Goal: Transaction & Acquisition: Purchase product/service

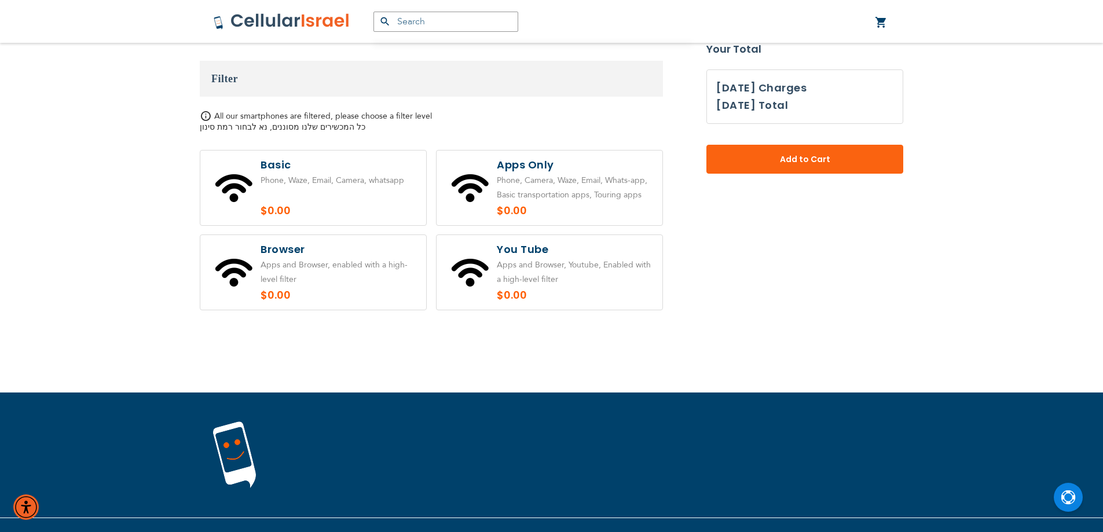
scroll to position [232, 0]
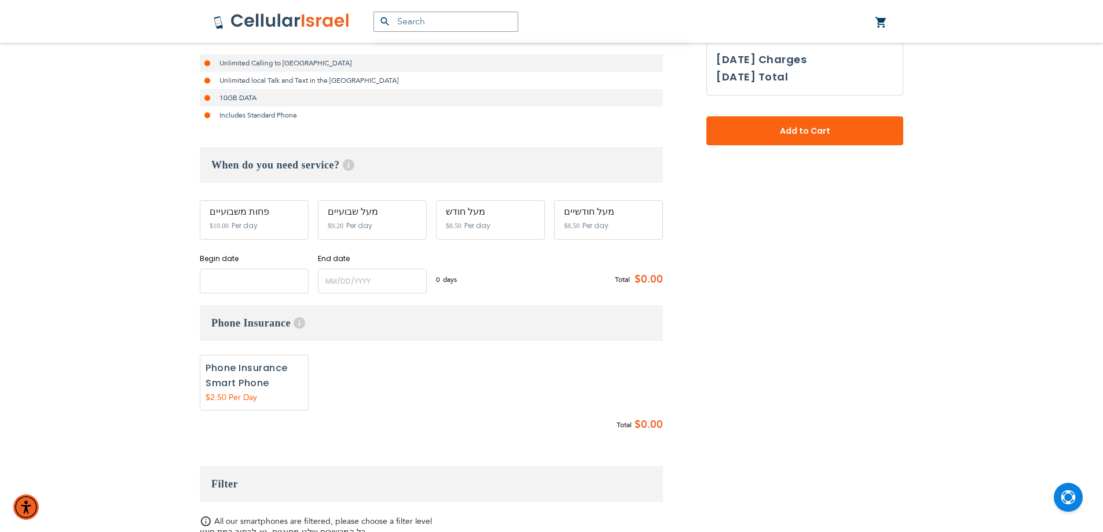
click at [234, 278] on input "name" at bounding box center [254, 281] width 109 height 25
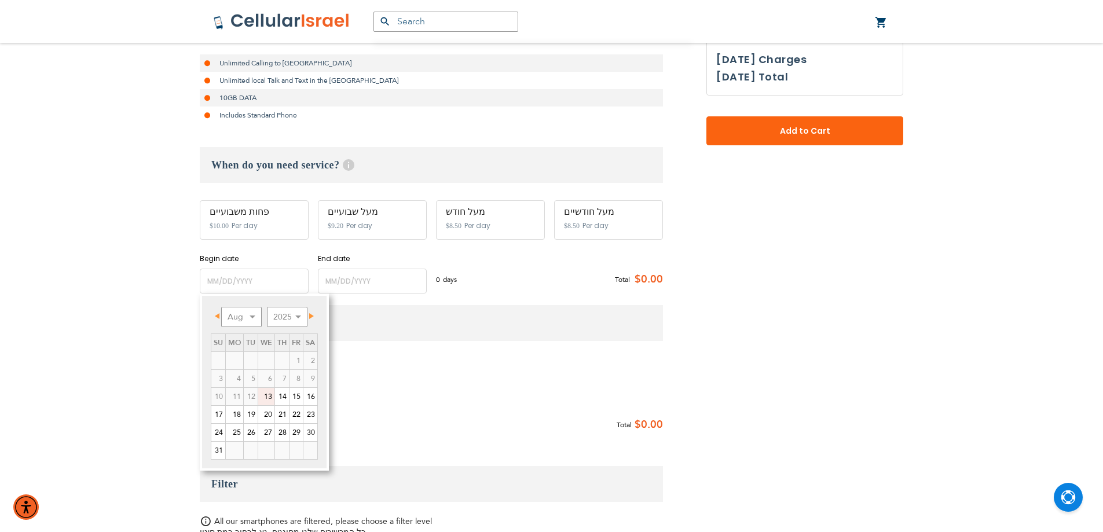
click at [267, 395] on link "13" at bounding box center [266, 396] width 16 height 17
type input "[DATE]"
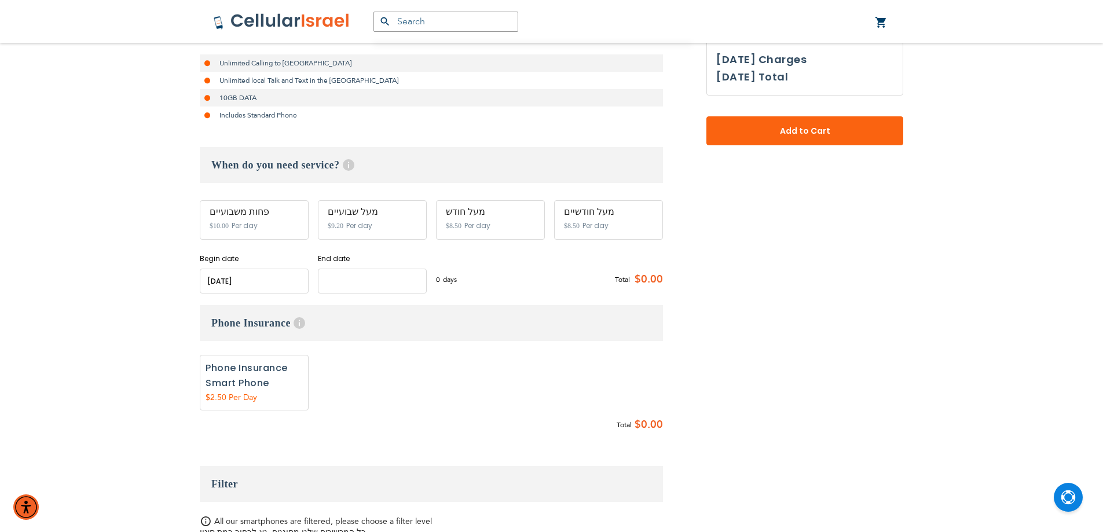
click at [371, 275] on input "name" at bounding box center [372, 281] width 109 height 25
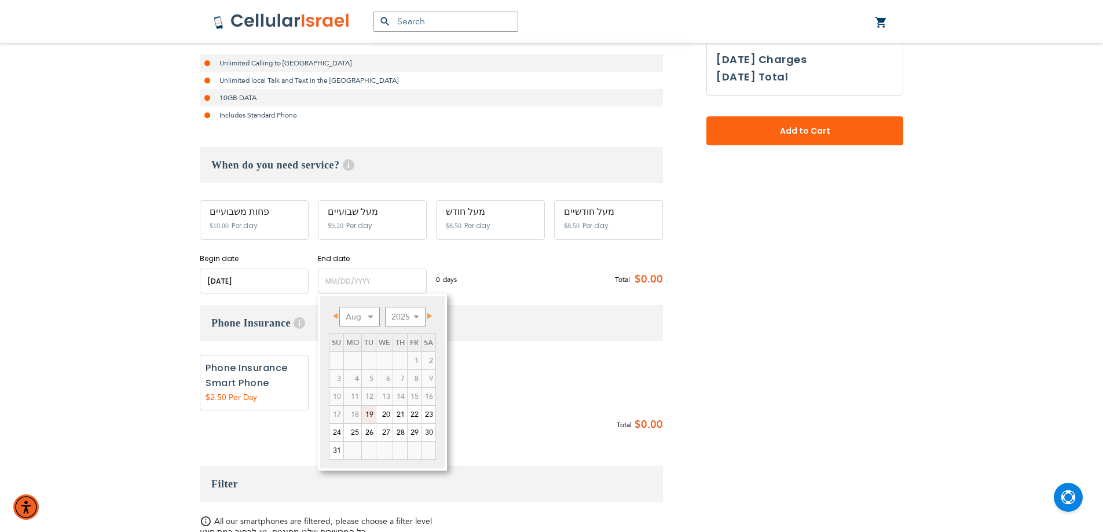
click at [368, 415] on link "19" at bounding box center [369, 414] width 14 height 17
type input "[DATE]"
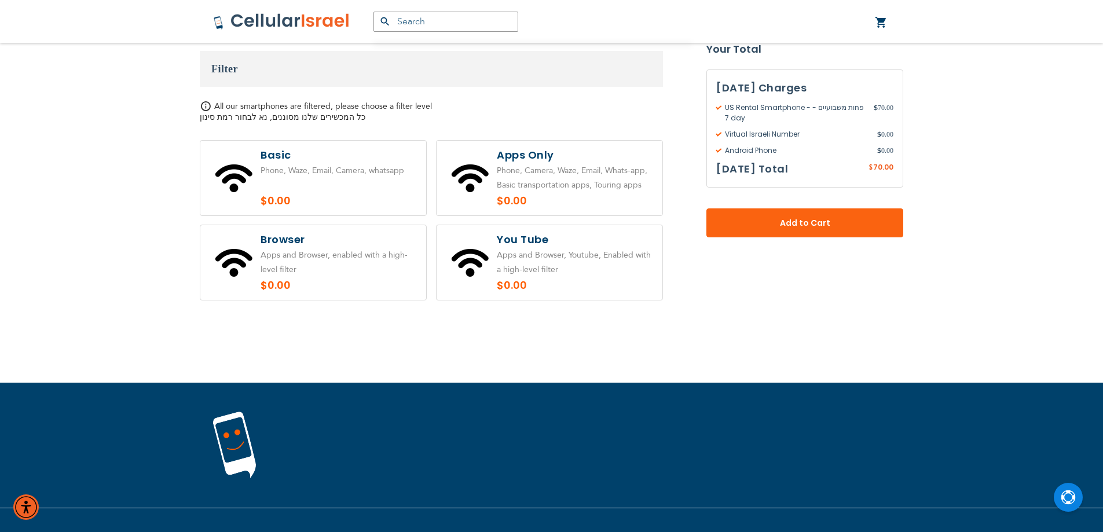
scroll to position [653, 0]
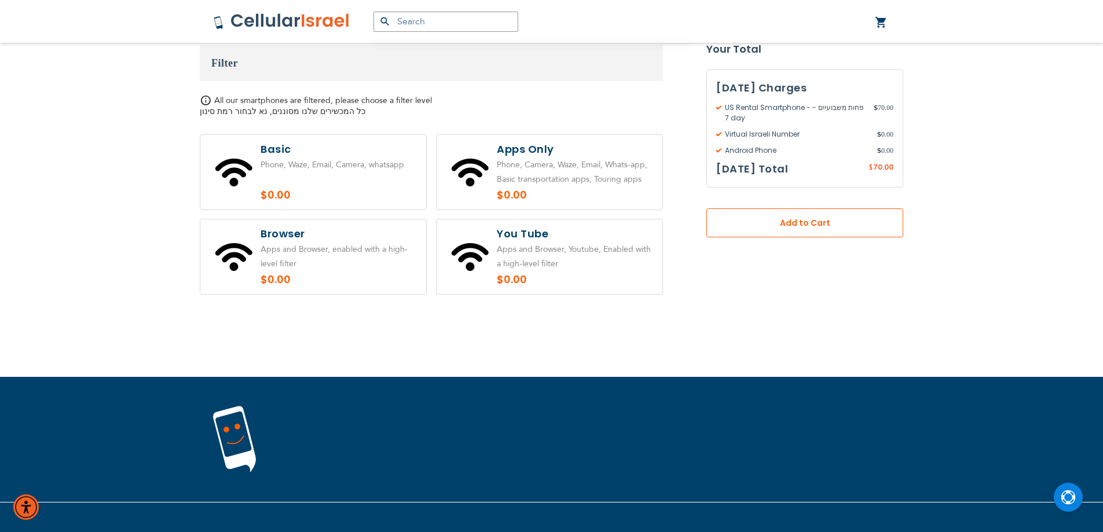
click at [786, 229] on span "Add to Cart" at bounding box center [805, 223] width 120 height 12
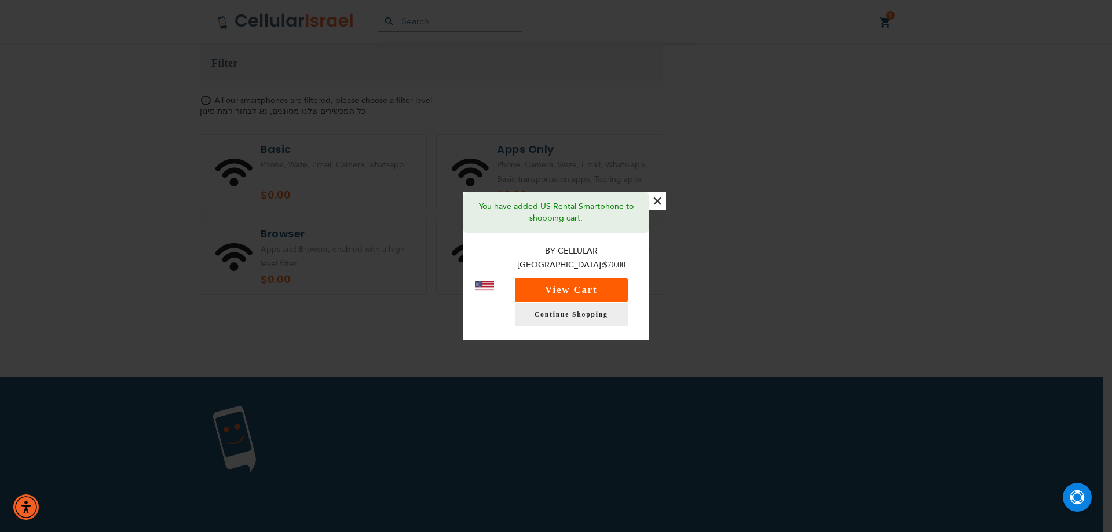
click at [582, 290] on button "View Cart" at bounding box center [571, 290] width 113 height 23
